Goal: Information Seeking & Learning: Learn about a topic

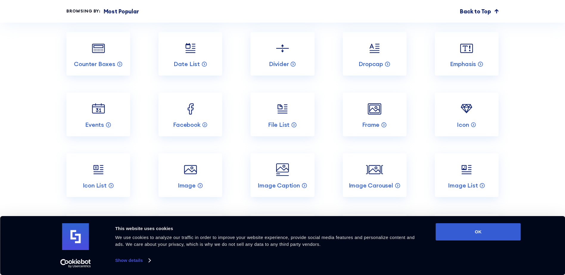
scroll to position [566, 0]
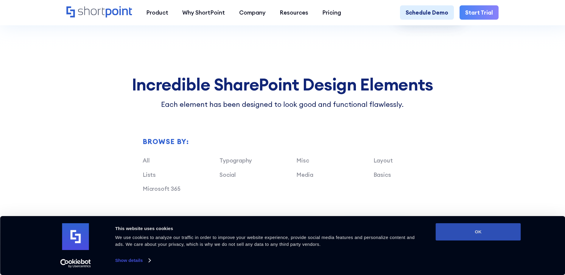
click at [456, 226] on button "OK" at bounding box center [478, 231] width 85 height 17
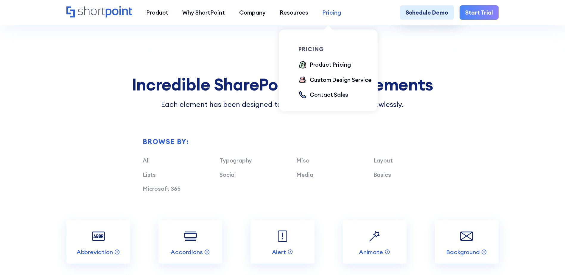
scroll to position [447, 0]
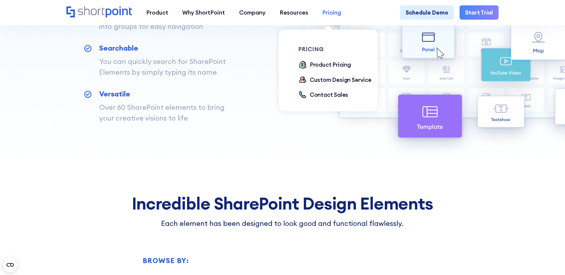
click at [339, 15] on link "Pricing" at bounding box center [332, 12] width 33 height 14
click at [342, 68] on div "Product Pricing" at bounding box center [330, 64] width 41 height 8
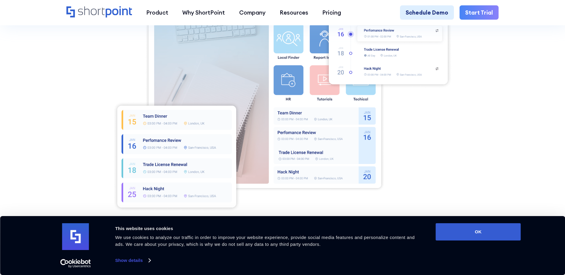
scroll to position [238, 0]
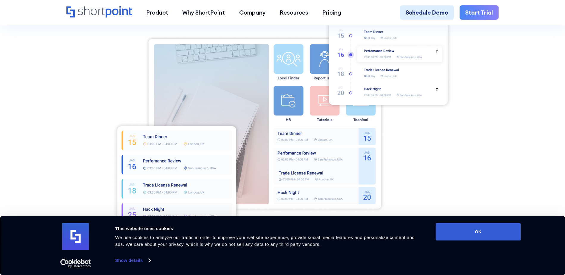
click at [458, 247] on div "Consent Details [#IABV2SETTINGS#] About This website uses cookies We use cookie…" at bounding box center [282, 245] width 477 height 45
click at [462, 231] on button "OK" at bounding box center [478, 231] width 85 height 17
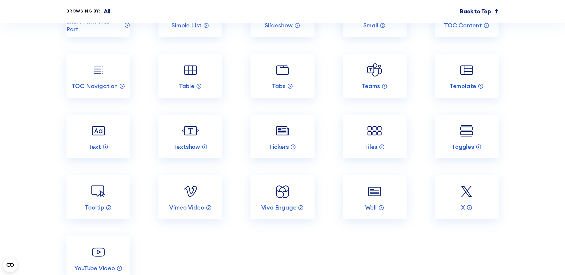
scroll to position [2562, 0]
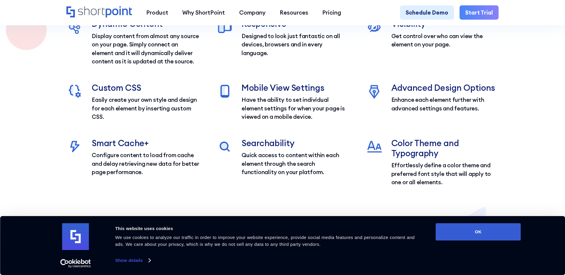
scroll to position [1102, 0]
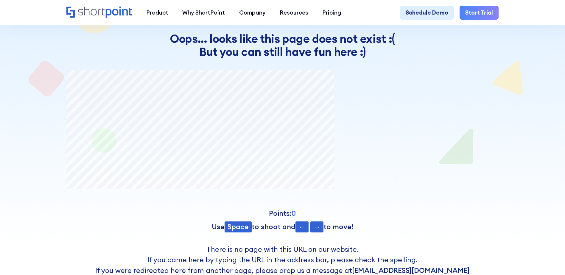
scroll to position [31, 0]
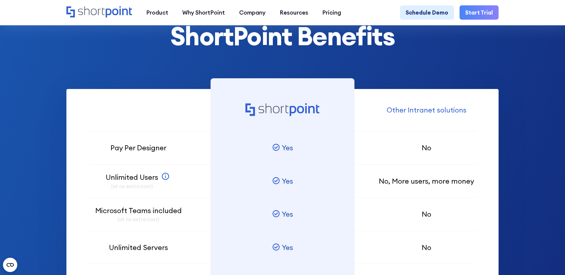
scroll to position [506, 0]
